Goal: Entertainment & Leisure: Consume media (video, audio)

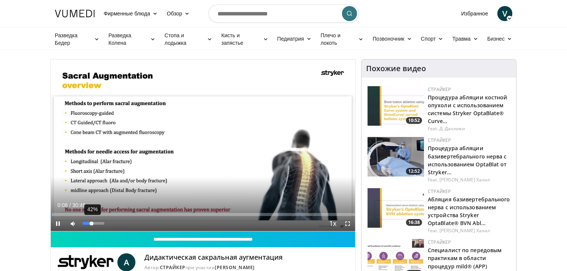
click at [92, 222] on div "42%" at bounding box center [93, 223] width 21 height 3
click at [60, 222] on span "Video Player" at bounding box center [58, 223] width 15 height 15
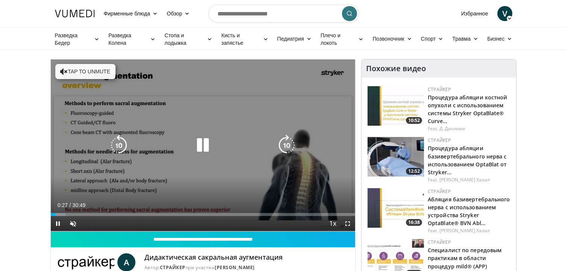
click at [63, 72] on icon "Video Player" at bounding box center [64, 72] width 8 height 8
click at [203, 143] on icon "Video Player" at bounding box center [202, 145] width 21 height 21
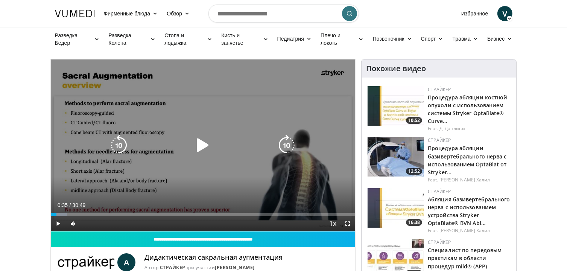
click at [202, 142] on icon "Video Player" at bounding box center [202, 145] width 21 height 21
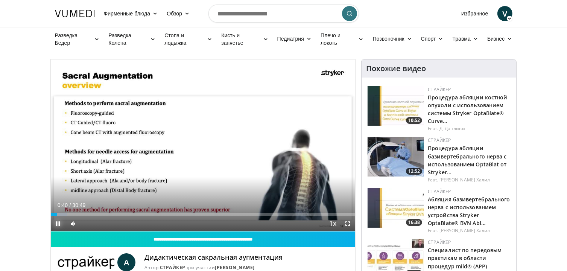
click at [57, 223] on span "Video Player" at bounding box center [58, 223] width 15 height 15
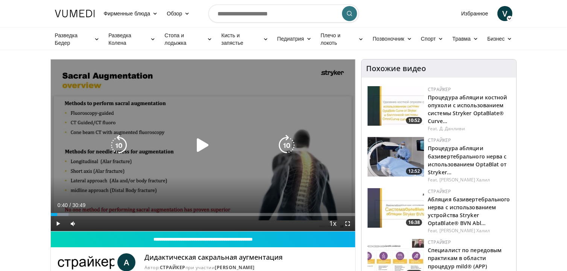
click at [201, 144] on icon "Video Player" at bounding box center [202, 145] width 21 height 21
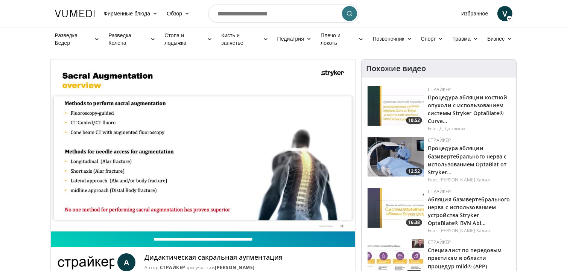
click at [151, 238] on input "**********" at bounding box center [203, 239] width 305 height 16
type input "**********"
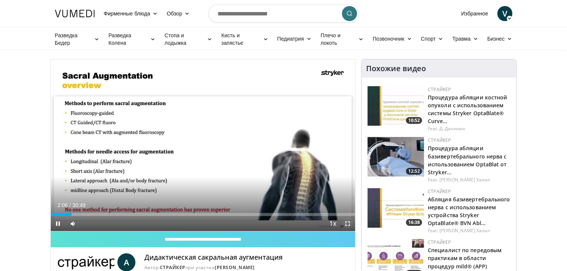
click at [348, 223] on span "Video Player" at bounding box center [347, 223] width 15 height 15
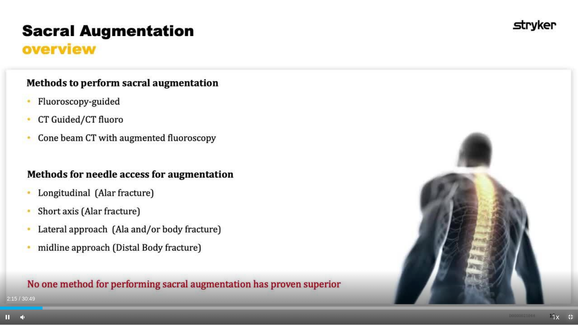
click at [567, 271] on span "Video Player" at bounding box center [570, 317] width 15 height 15
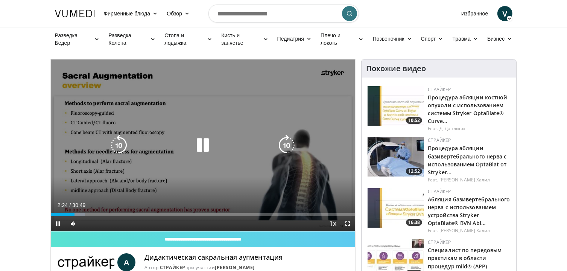
click at [202, 146] on icon "Video Player" at bounding box center [202, 145] width 21 height 21
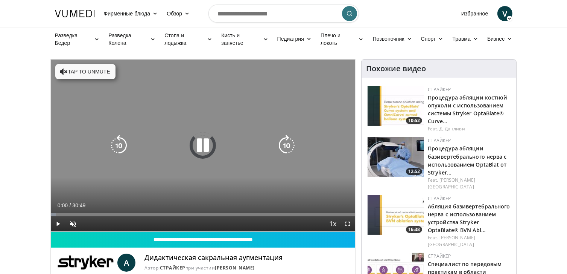
click at [97, 66] on button "Tap to unmute" at bounding box center [85, 71] width 60 height 15
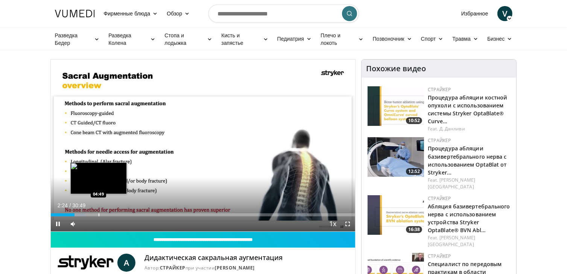
click at [99, 214] on div "Progress Bar" at bounding box center [99, 214] width 1 height 3
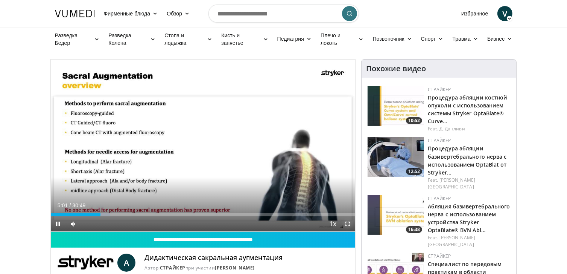
click at [346, 224] on span "Video Player" at bounding box center [347, 223] width 15 height 15
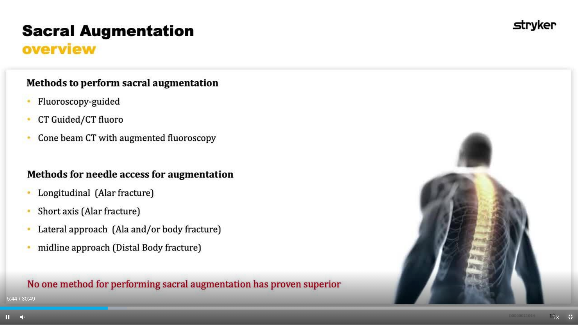
click at [567, 273] on span "Video Player" at bounding box center [570, 317] width 15 height 15
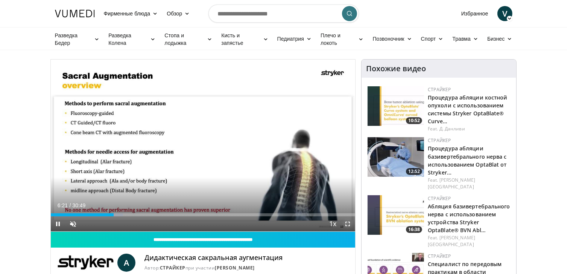
click at [348, 224] on span "Video Player" at bounding box center [347, 223] width 15 height 15
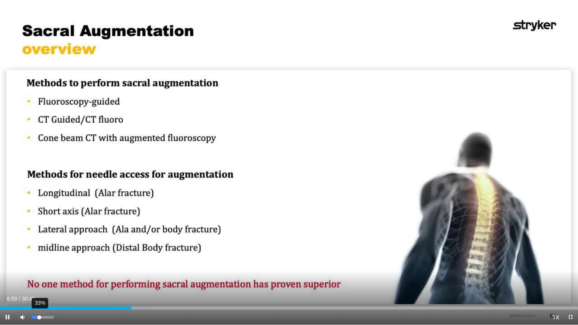
drag, startPoint x: 33, startPoint y: 316, endPoint x: 39, endPoint y: 316, distance: 6.4
click at [39, 273] on div "Volume Level" at bounding box center [35, 317] width 7 height 3
click at [567, 273] on span "Video Player" at bounding box center [570, 317] width 15 height 15
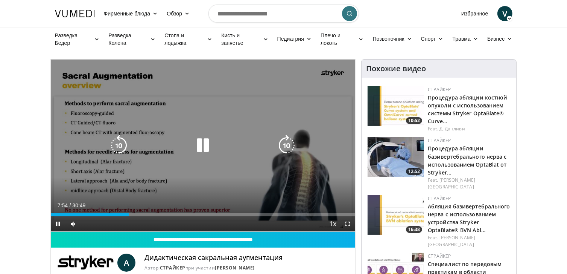
click at [203, 145] on icon "Video Player" at bounding box center [202, 145] width 21 height 21
click at [199, 146] on icon "Video Player" at bounding box center [202, 145] width 21 height 21
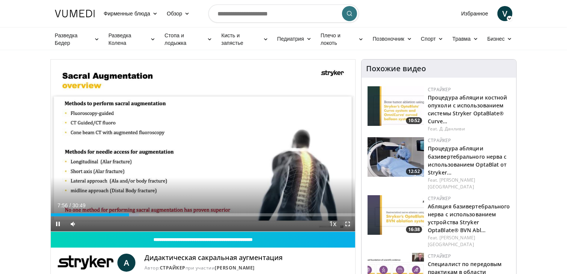
click at [349, 222] on span "Video Player" at bounding box center [347, 223] width 15 height 15
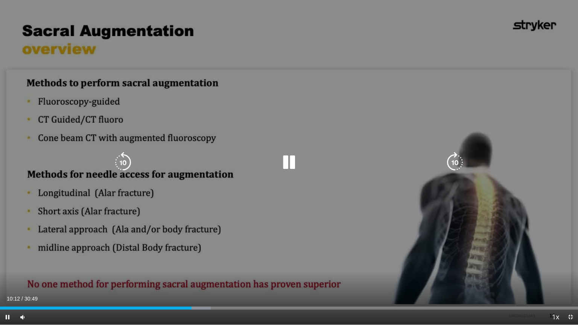
click at [288, 163] on icon "Video Player" at bounding box center [288, 162] width 21 height 21
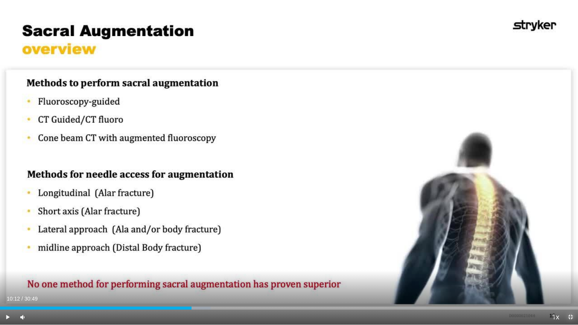
click at [567, 273] on span "Video Player" at bounding box center [570, 317] width 15 height 15
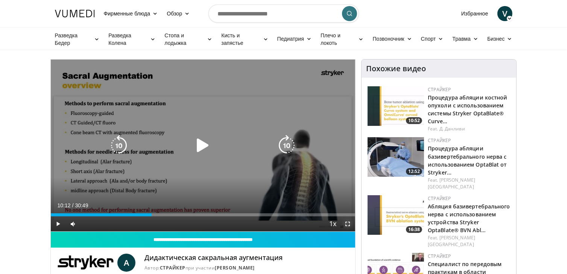
drag, startPoint x: 346, startPoint y: 222, endPoint x: 349, endPoint y: 256, distance: 33.6
click at [346, 222] on span "Video Player" at bounding box center [347, 223] width 15 height 15
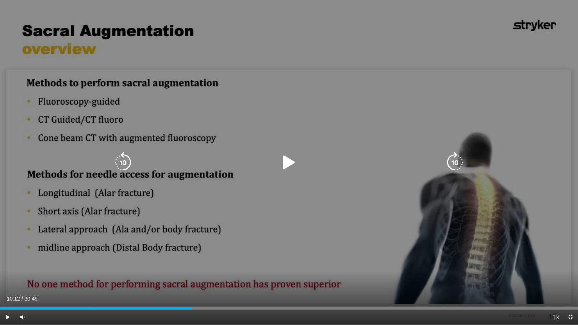
click at [290, 163] on icon "Video Player" at bounding box center [288, 162] width 21 height 21
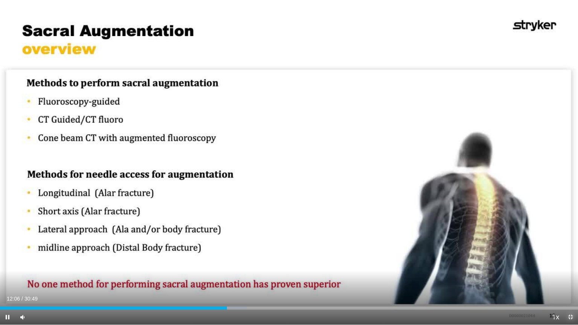
click at [567, 273] on span "Video Player" at bounding box center [570, 317] width 15 height 15
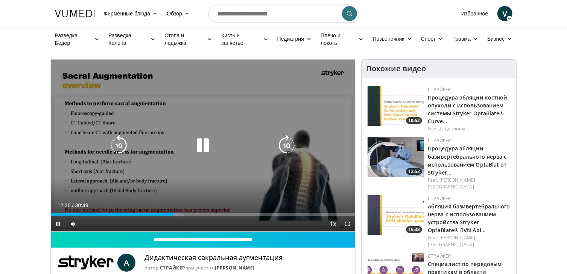
click at [207, 143] on icon "Video Player" at bounding box center [202, 145] width 21 height 21
click at [205, 143] on icon "Video Player" at bounding box center [202, 145] width 21 height 21
drag, startPoint x: 346, startPoint y: 221, endPoint x: 349, endPoint y: 254, distance: 33.3
click at [346, 221] on span "Video Player" at bounding box center [347, 223] width 15 height 15
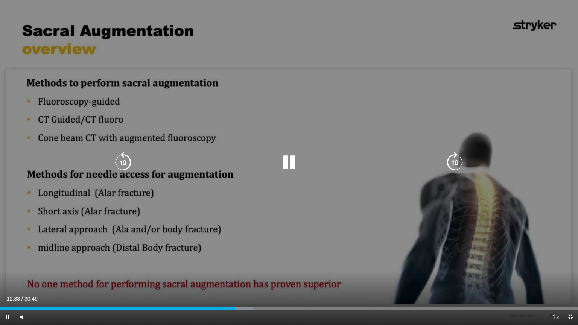
click at [330, 214] on div "10 seconds Tap to unmute" at bounding box center [289, 162] width 578 height 325
click at [299, 175] on div "10 seconds Tap to unmute" at bounding box center [289, 162] width 578 height 325
click at [513, 268] on div "10 seconds Tap to unmute" at bounding box center [289, 162] width 578 height 325
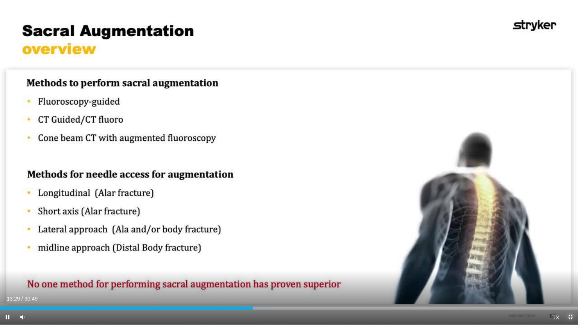
click at [567, 273] on span "Video Player" at bounding box center [570, 317] width 15 height 15
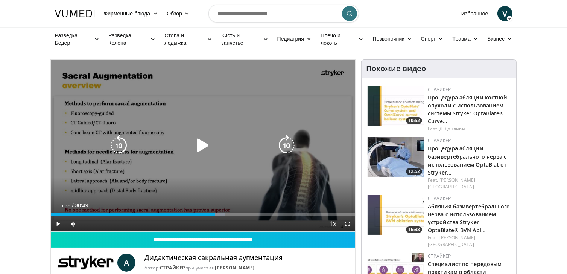
click at [198, 144] on icon "Video Player" at bounding box center [202, 145] width 21 height 21
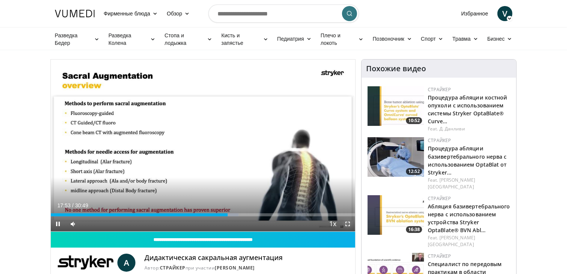
click at [346, 222] on span "Video Player" at bounding box center [347, 223] width 15 height 15
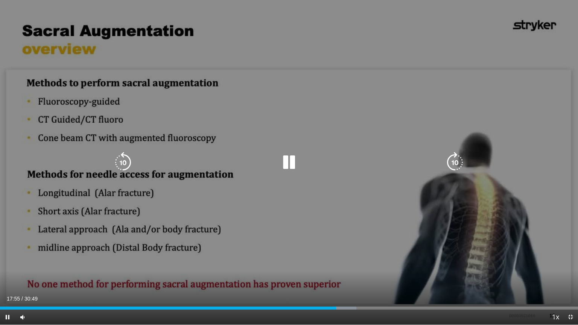
click at [499, 185] on div "10 seconds Tap to unmute" at bounding box center [289, 162] width 578 height 325
click at [497, 186] on div "10 seconds Tap to unmute" at bounding box center [289, 162] width 578 height 325
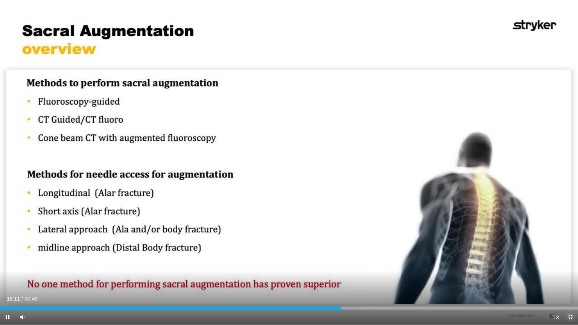
click at [567, 273] on span "Video Player" at bounding box center [570, 317] width 15 height 15
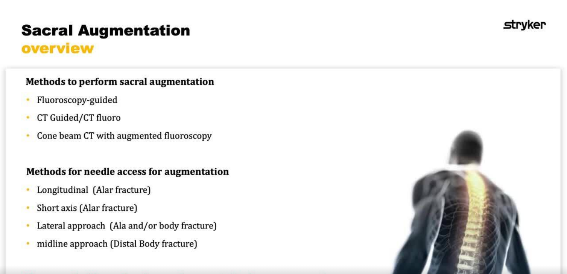
scroll to position [200, 0]
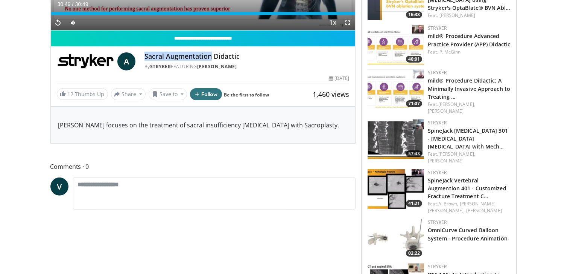
drag, startPoint x: 143, startPoint y: 56, endPoint x: 212, endPoint y: 58, distance: 68.5
click at [212, 58] on div "A Sacral Augmentation Didactic By Stryker FEATURING Anthony Brown By Stryker FE…" at bounding box center [203, 61] width 293 height 18
copy ya-tr-span "Sacral Augmentation"
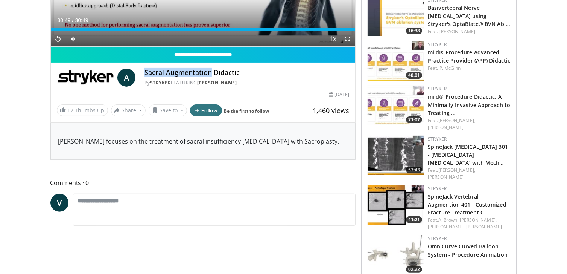
scroll to position [0, 0]
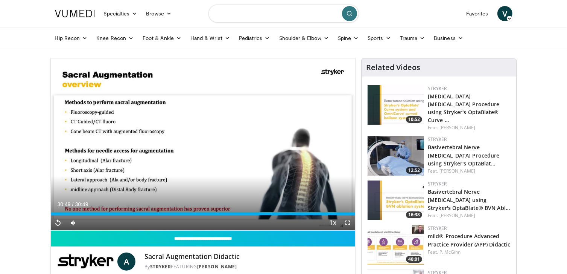
click at [275, 12] on input "Поиск тем, выступлений" at bounding box center [283, 14] width 151 height 18
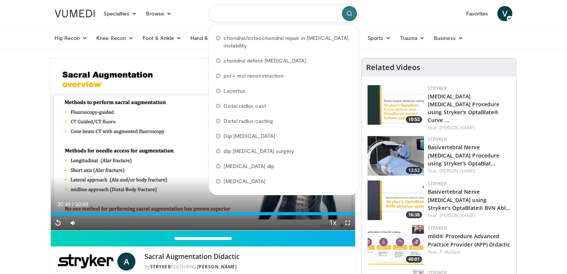
paste input "**********"
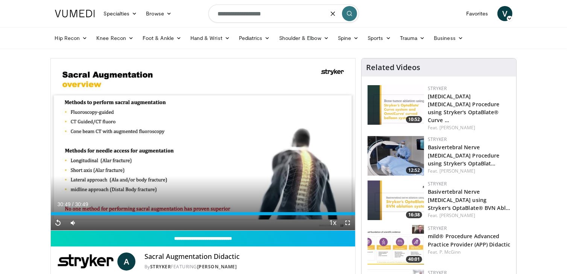
type input "**********"
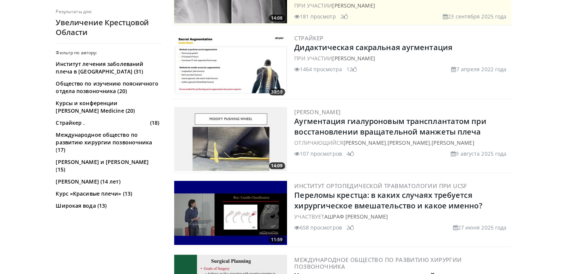
scroll to position [301, 0]
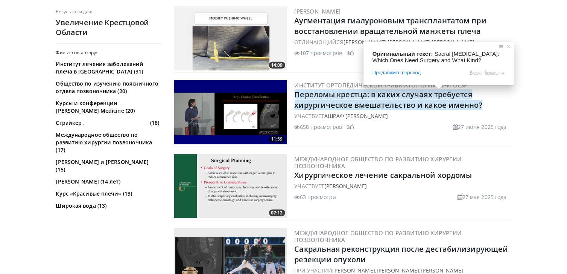
click at [366, 97] on ya-tr-span "Переломы крестца: в каких случаях требуется хирургическое вмешательство и какое…" at bounding box center [389, 99] width 188 height 21
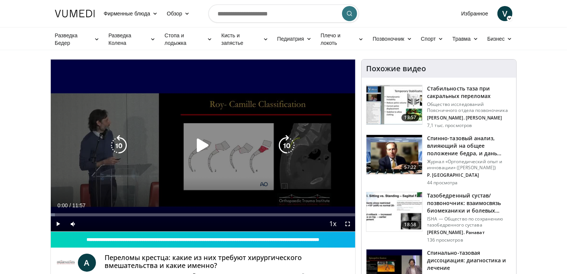
click at [196, 147] on icon "Video Player" at bounding box center [202, 145] width 21 height 21
click at [198, 144] on icon "Video Player" at bounding box center [202, 145] width 21 height 21
